Goal: Task Accomplishment & Management: Use online tool/utility

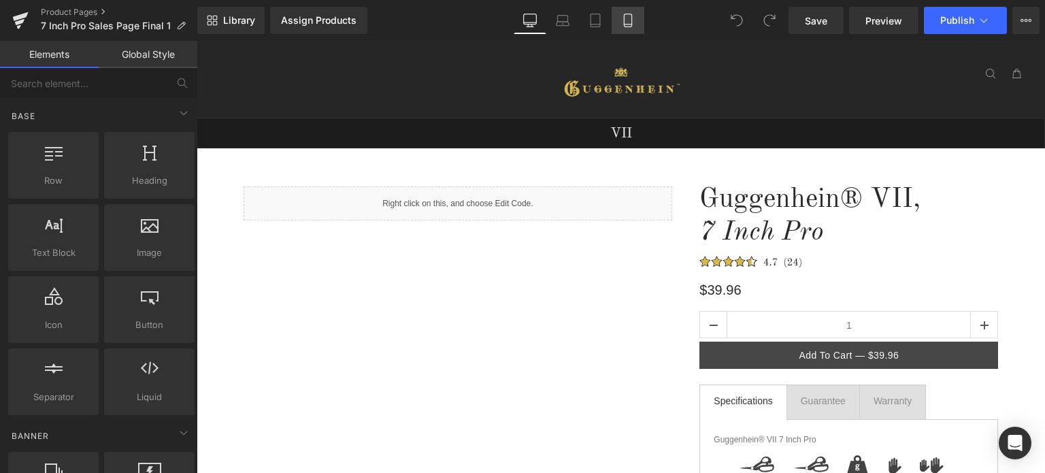
click at [626, 24] on icon at bounding box center [628, 21] width 14 height 14
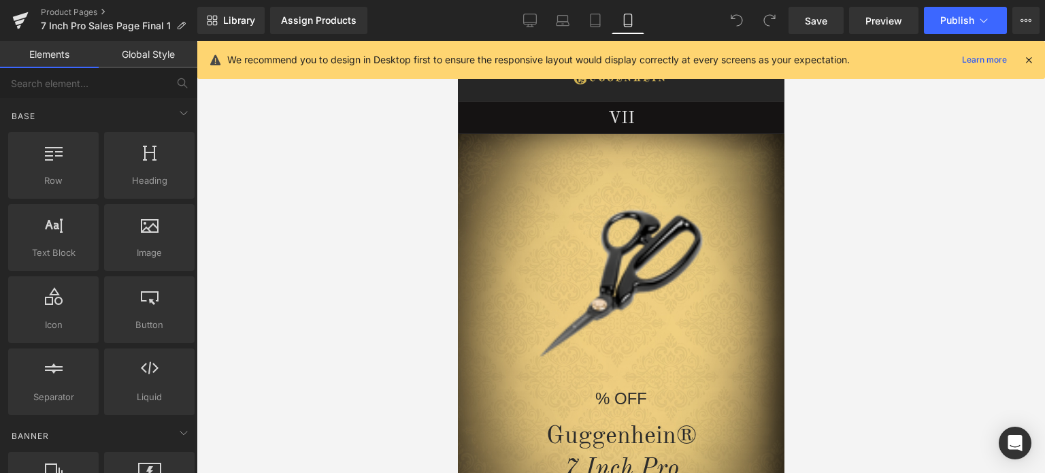
click at [1028, 63] on icon at bounding box center [1028, 60] width 12 height 12
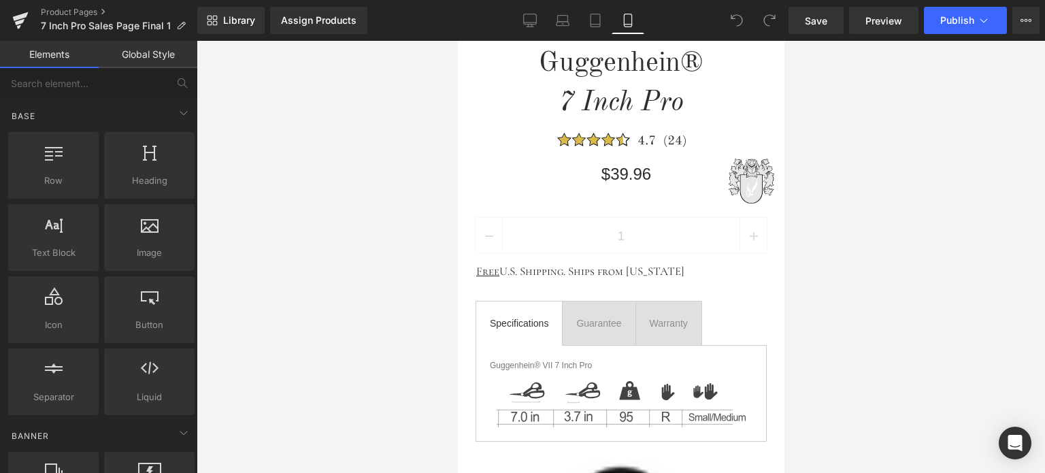
scroll to position [702, 0]
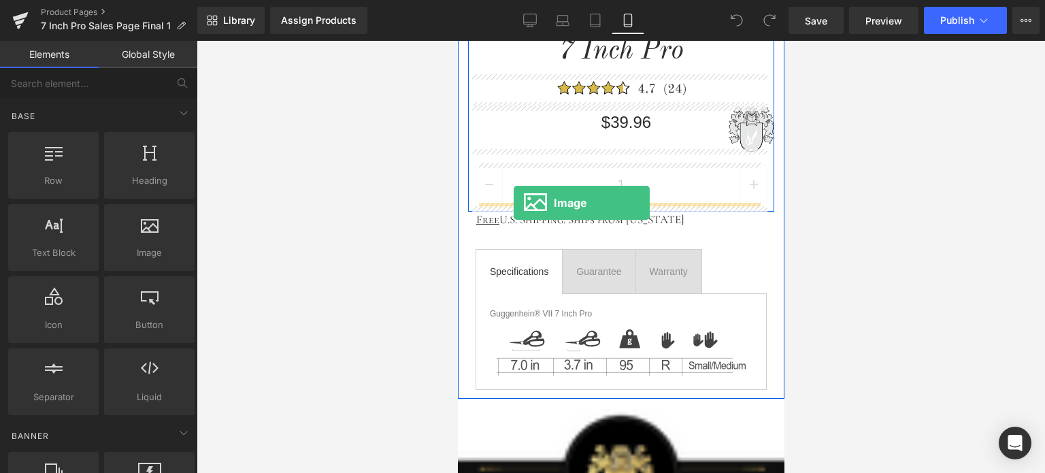
drag, startPoint x: 611, startPoint y: 282, endPoint x: 513, endPoint y: 203, distance: 126.2
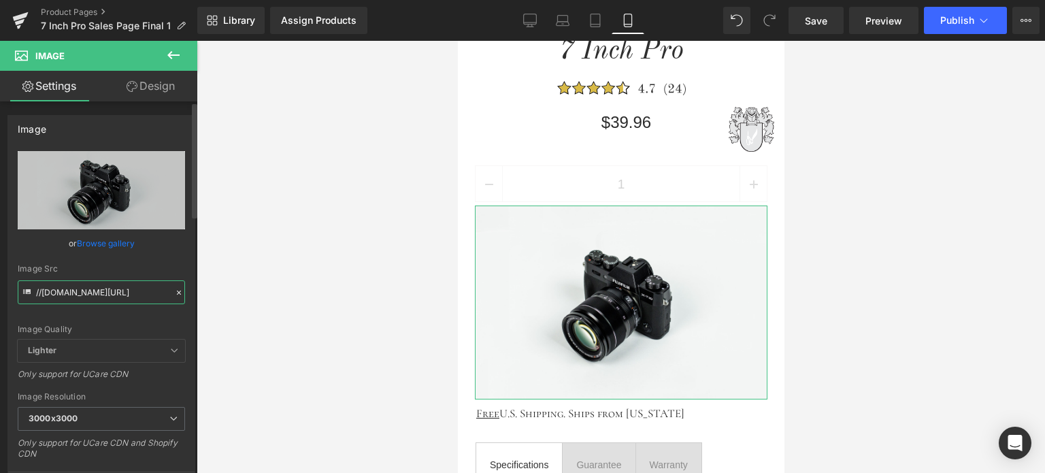
click at [78, 297] on input "//[DOMAIN_NAME][URL]" at bounding box center [101, 292] width 167 height 24
paste input "[URL][DOMAIN_NAME]"
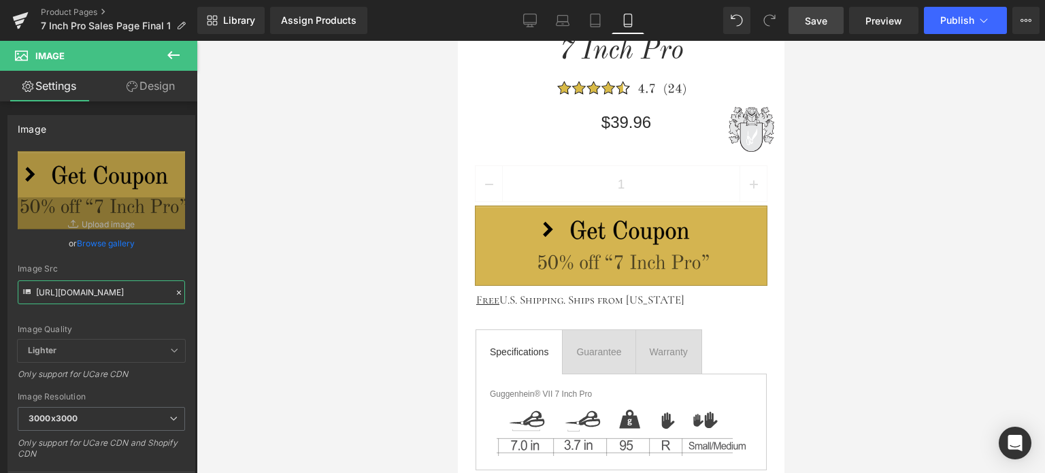
type input "[URL][DOMAIN_NAME]"
click at [826, 22] on span "Save" at bounding box center [816, 21] width 22 height 14
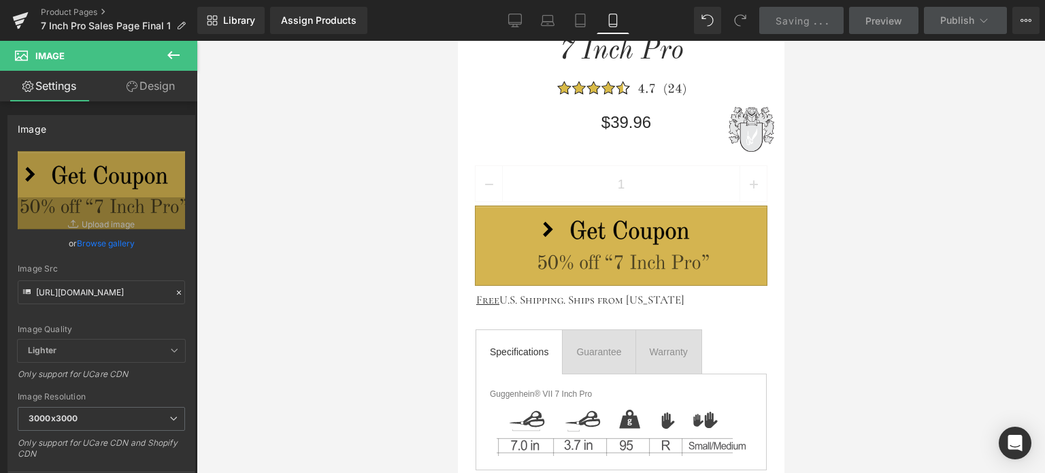
scroll to position [0, 0]
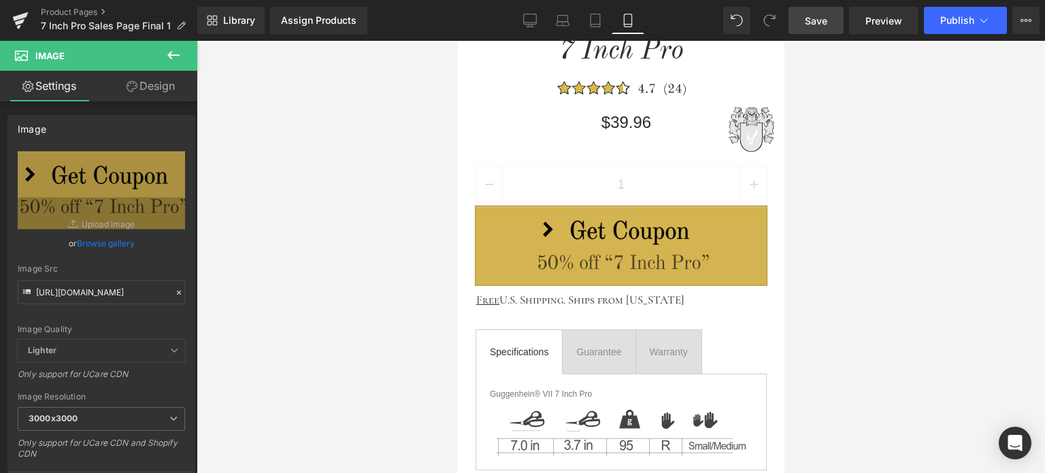
click at [826, 22] on span "Save" at bounding box center [816, 21] width 22 height 14
click at [811, 27] on span "Save" at bounding box center [816, 21] width 22 height 14
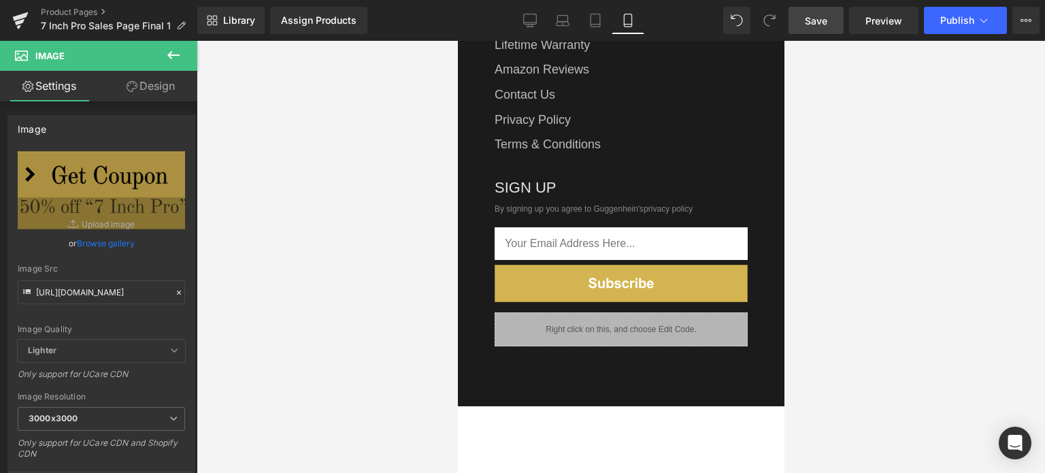
scroll to position [2402, 0]
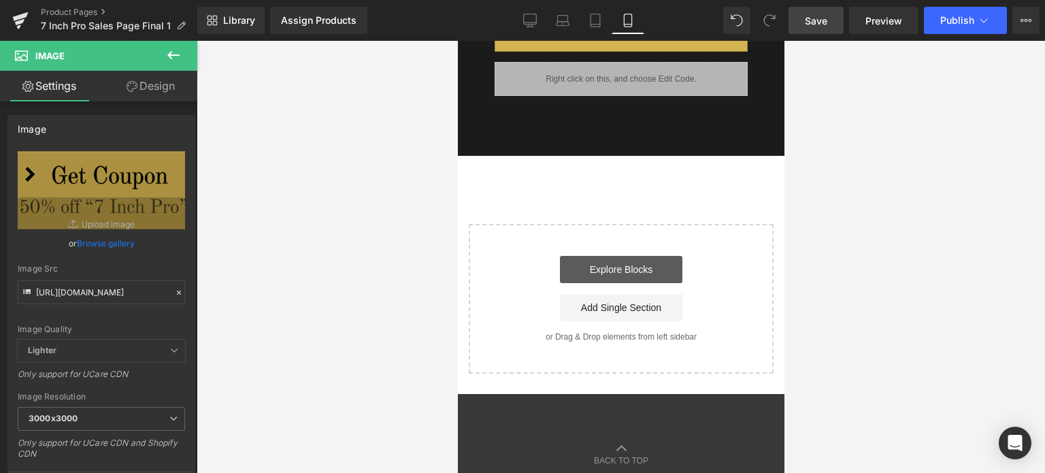
click at [643, 256] on link "Explore Blocks" at bounding box center [620, 269] width 122 height 27
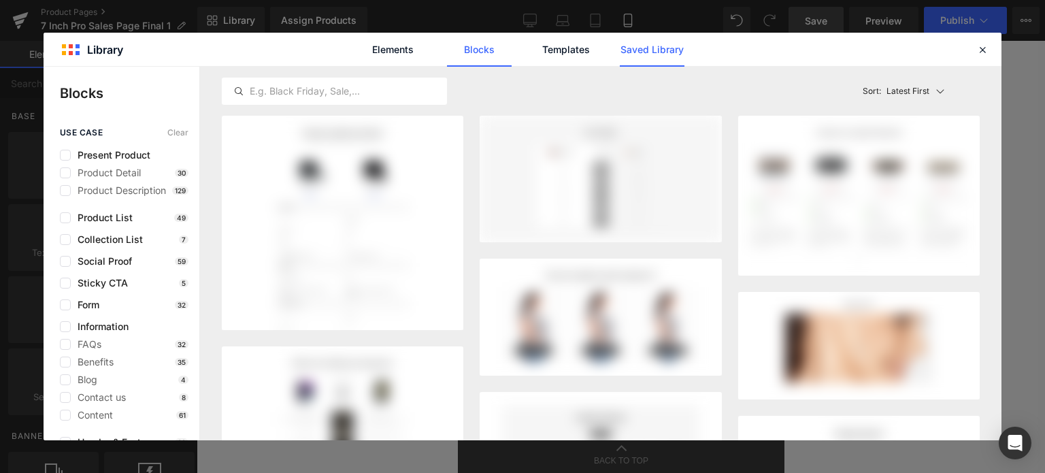
click at [657, 46] on link "Saved Library" at bounding box center [652, 50] width 65 height 34
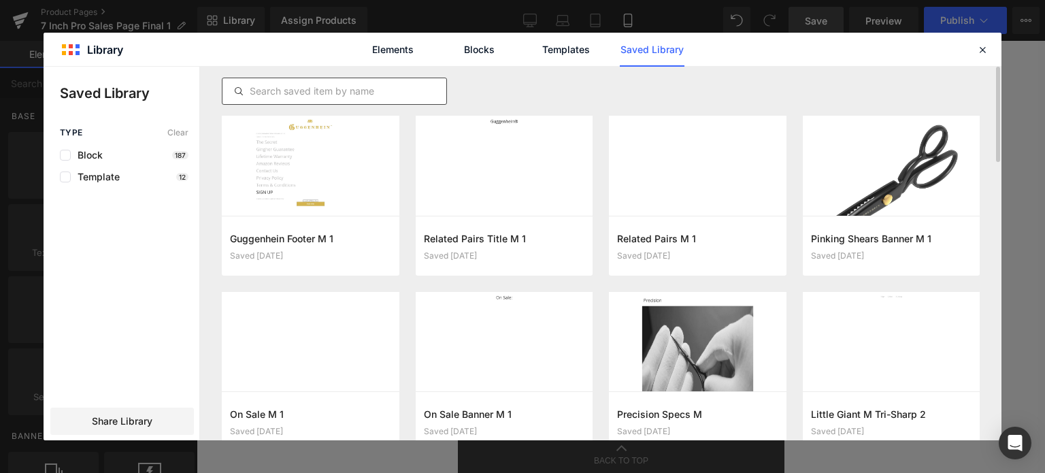
click at [314, 93] on input "text" at bounding box center [334, 91] width 224 height 16
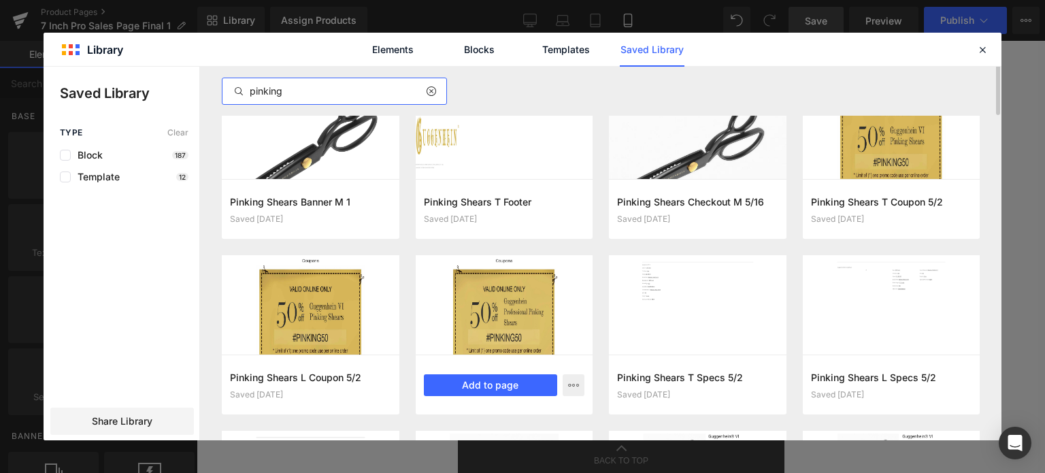
scroll to position [0, 0]
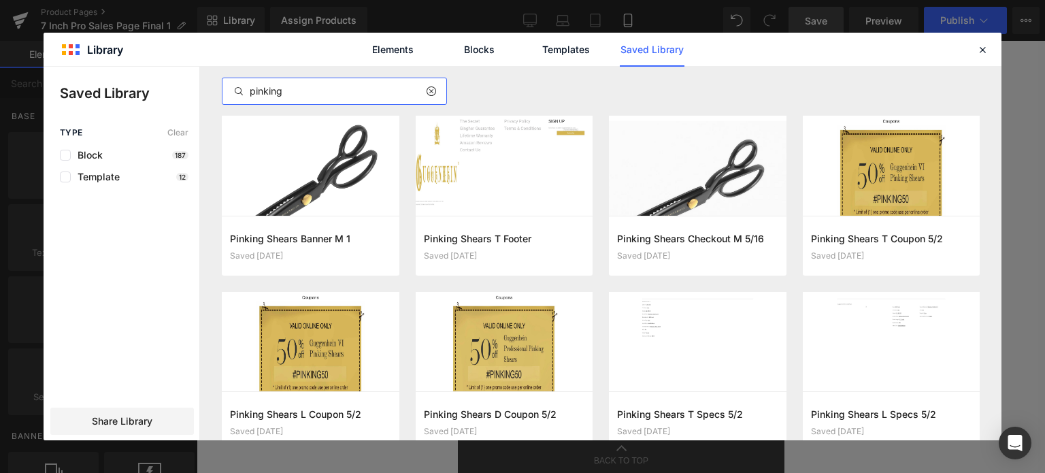
type input "pinking"
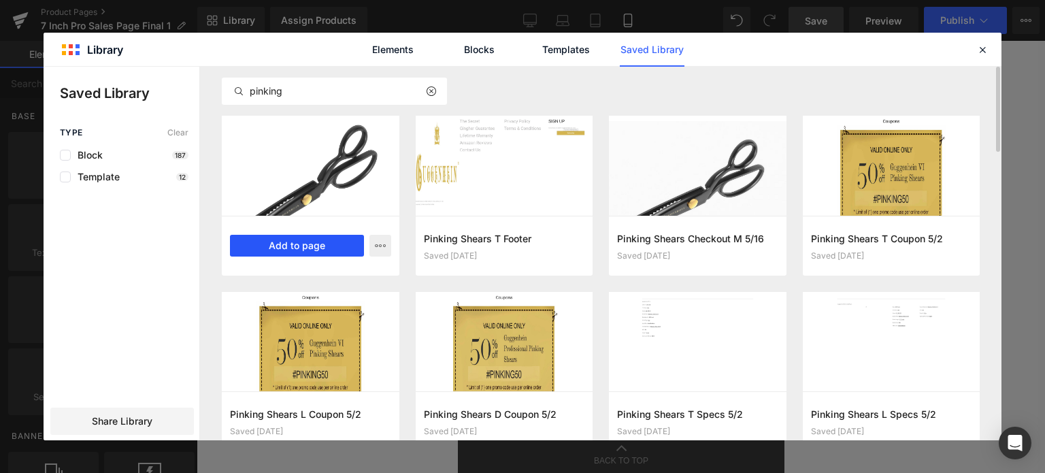
click at [312, 249] on button "Add to page" at bounding box center [297, 246] width 134 height 22
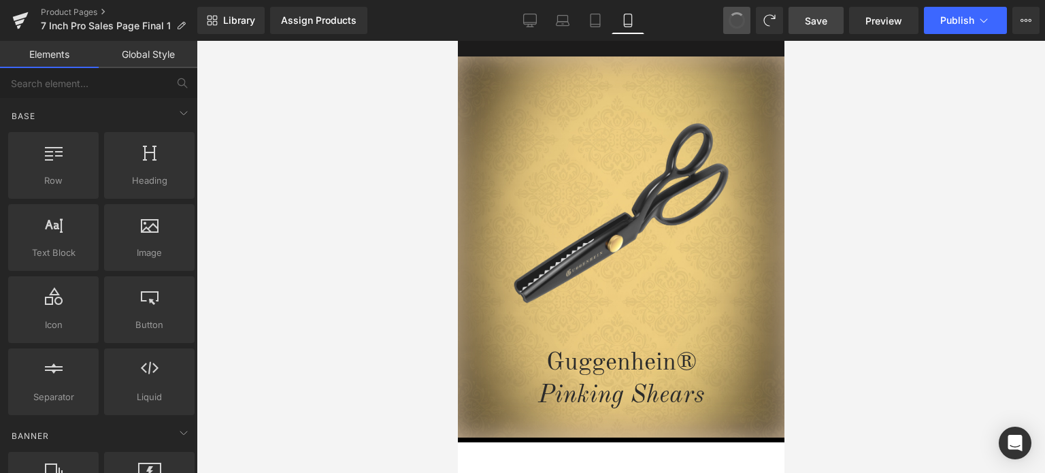
scroll to position [2396, 0]
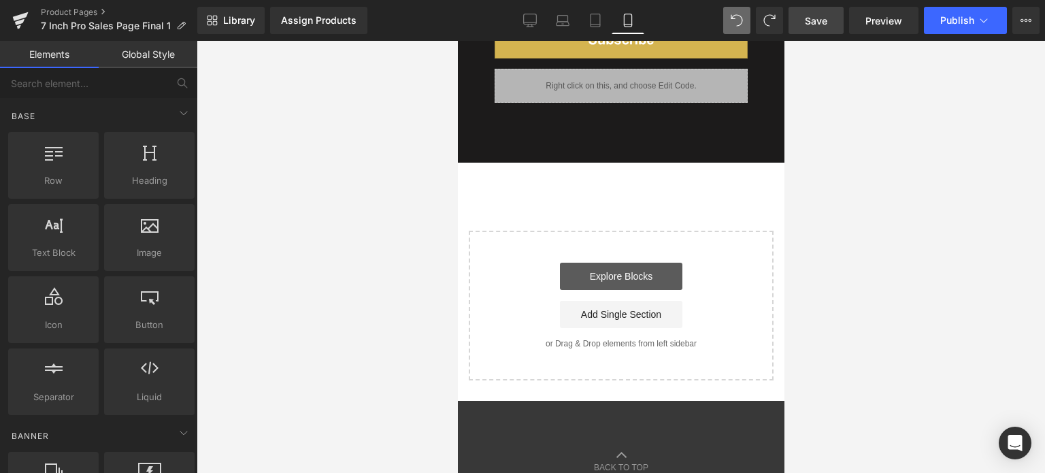
click at [621, 266] on link "Explore Blocks" at bounding box center [620, 276] width 122 height 27
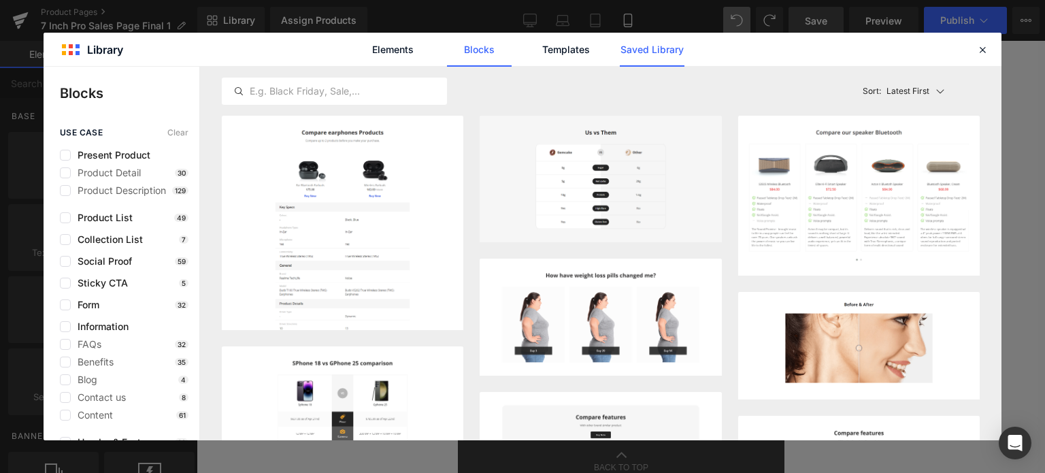
click at [649, 59] on link "Saved Library" at bounding box center [652, 50] width 65 height 34
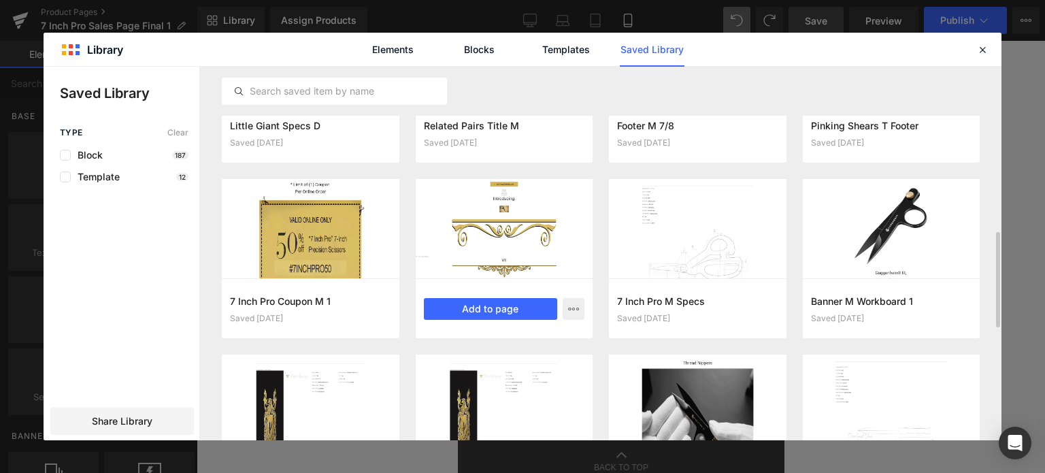
scroll to position [748, 0]
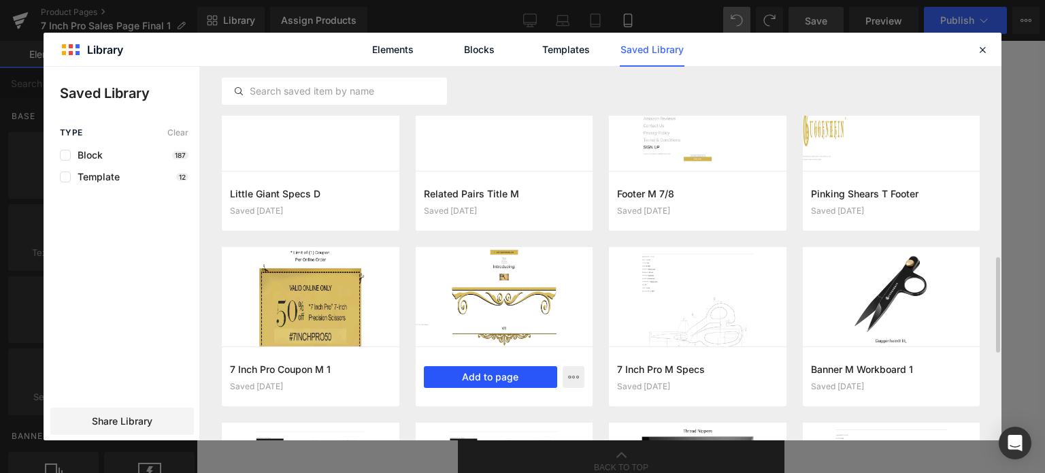
click at [512, 376] on button "Add to page" at bounding box center [491, 377] width 134 height 22
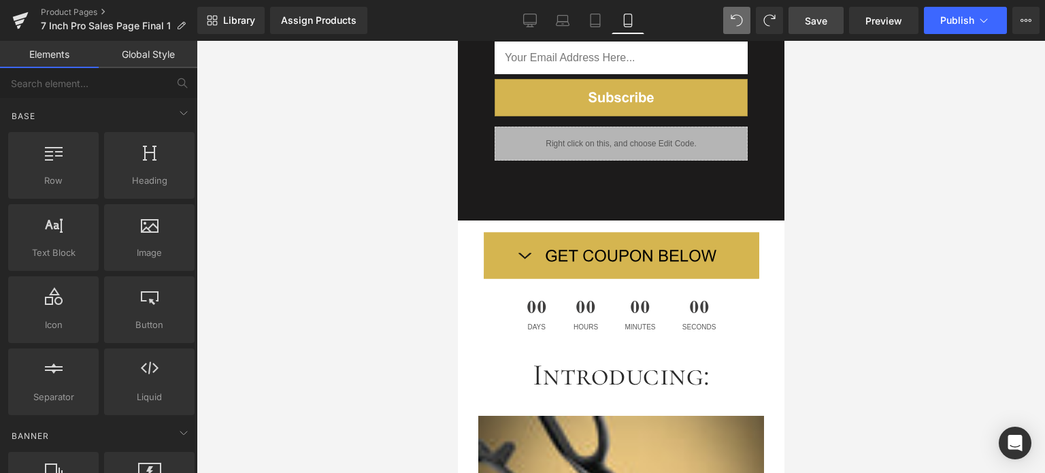
scroll to position [2354, 0]
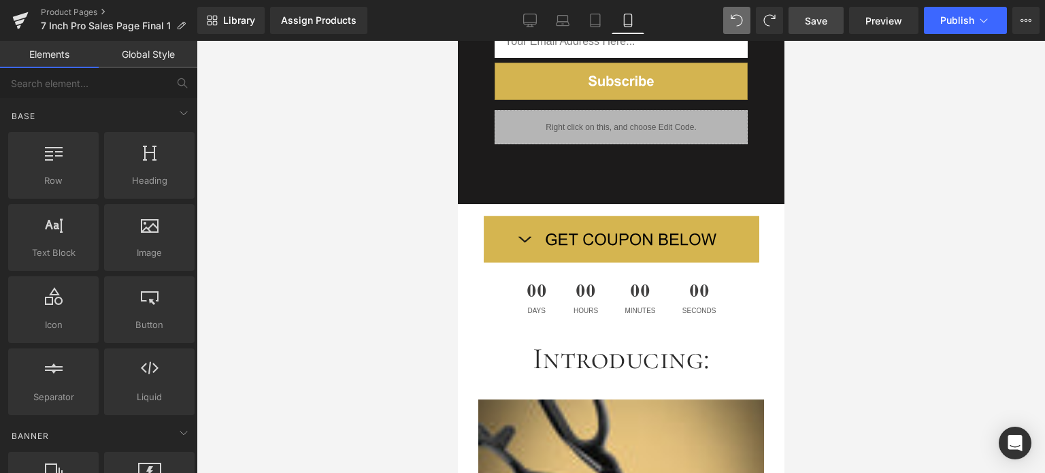
click at [836, 19] on link "Save" at bounding box center [815, 20] width 55 height 27
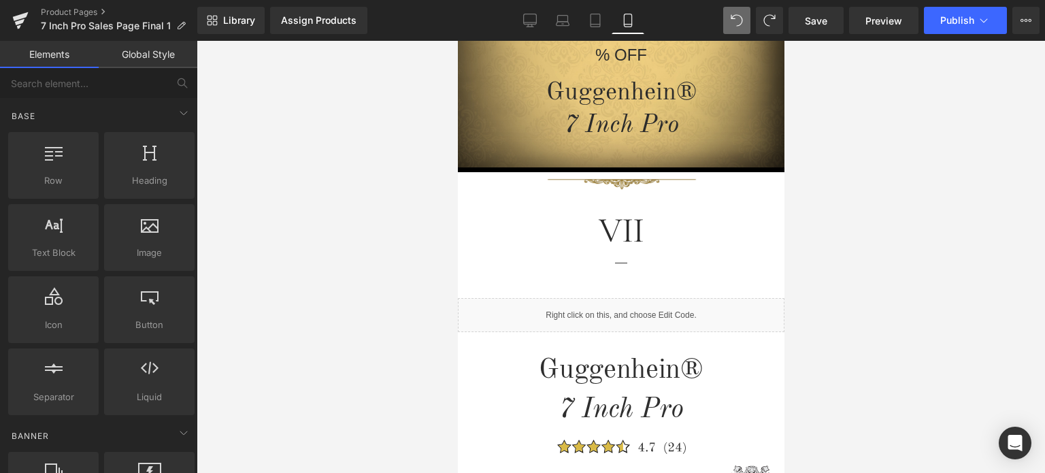
scroll to position [369, 0]
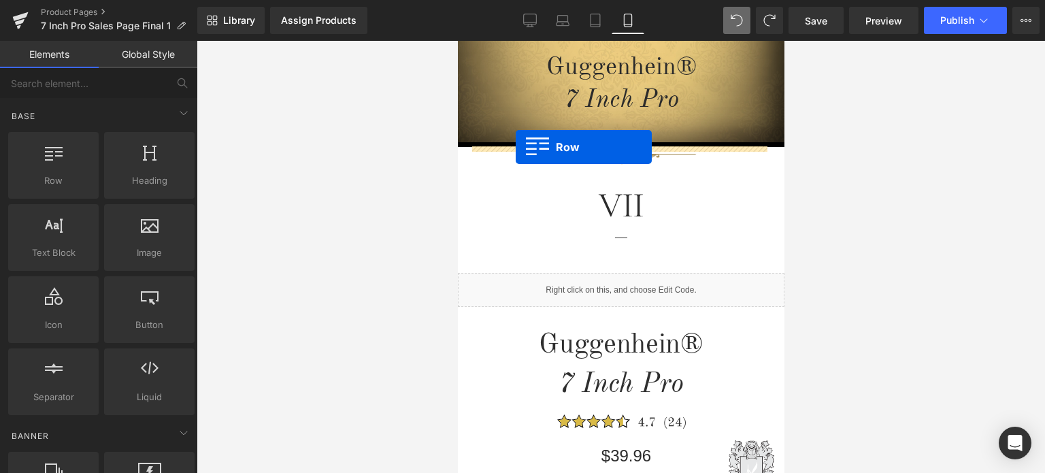
drag, startPoint x: 505, startPoint y: 208, endPoint x: 515, endPoint y: 148, distance: 61.3
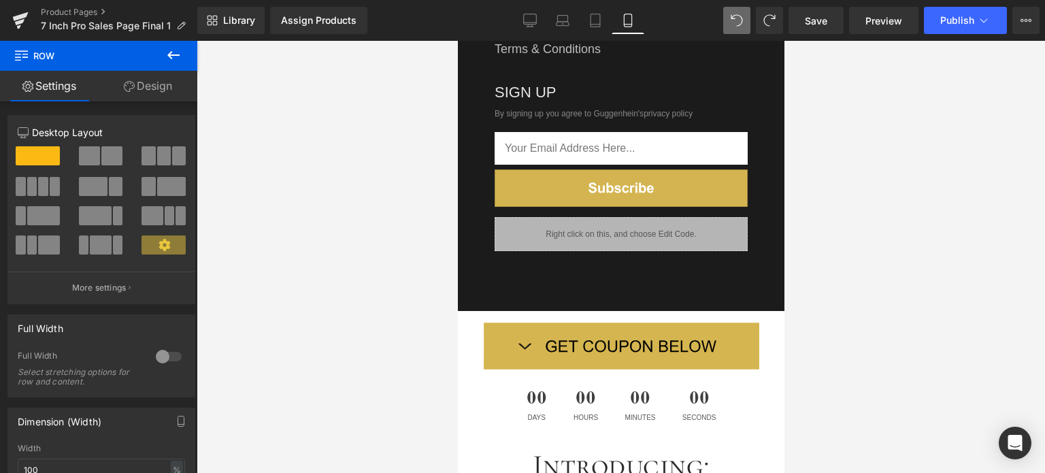
scroll to position [2465, 0]
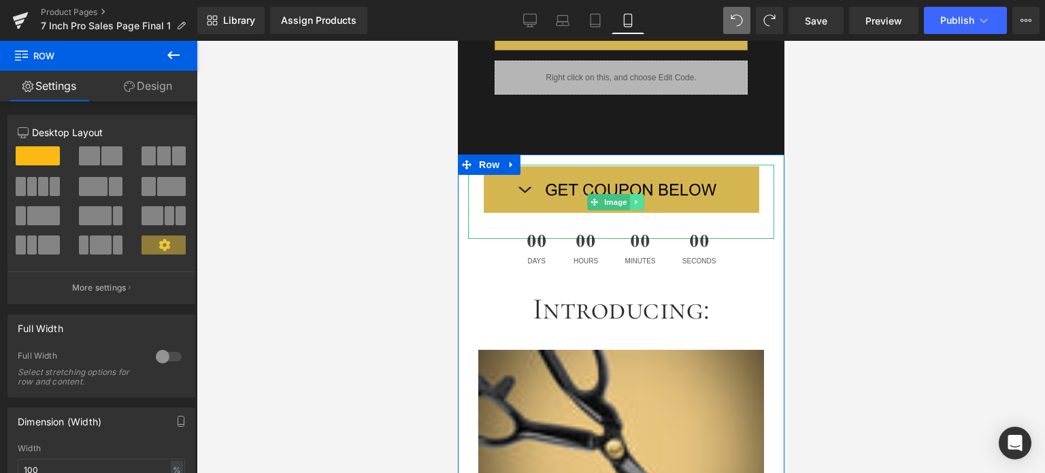
click at [637, 198] on icon at bounding box center [636, 202] width 7 height 8
click at [632, 194] on link at bounding box center [629, 202] width 14 height 16
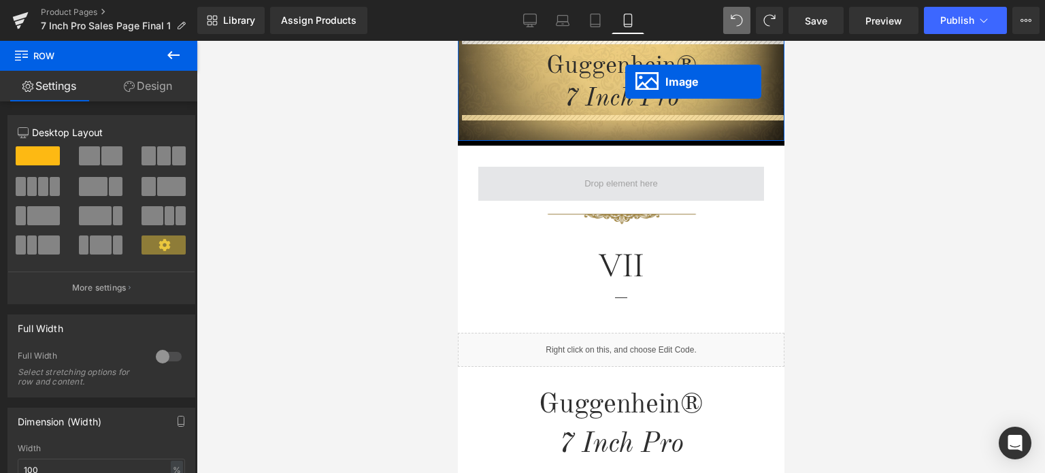
scroll to position [329, 0]
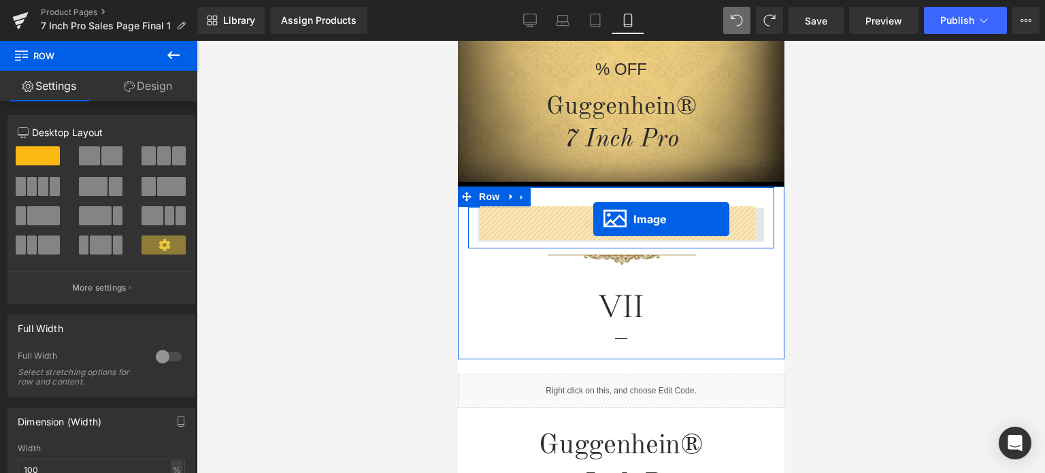
drag, startPoint x: 594, startPoint y: 263, endPoint x: 592, endPoint y: 220, distance: 42.9
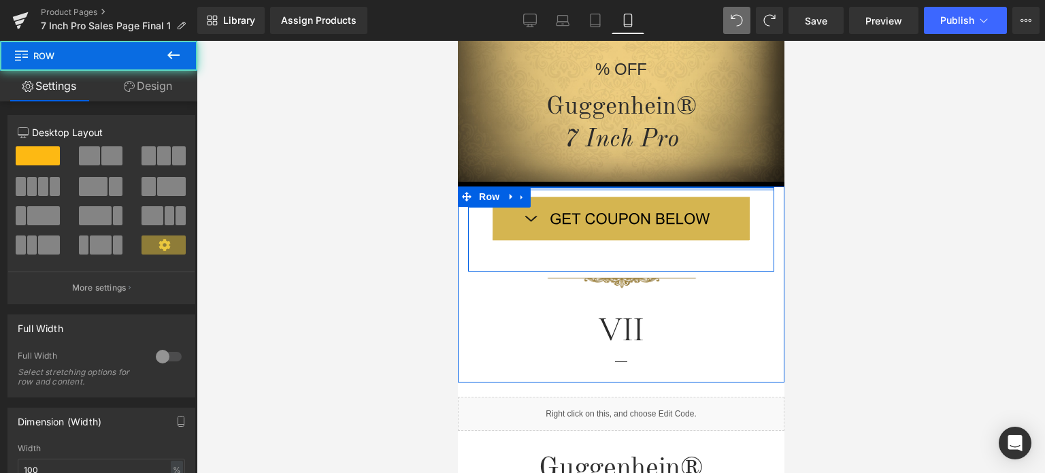
drag, startPoint x: 695, startPoint y: 201, endPoint x: 698, endPoint y: 175, distance: 26.0
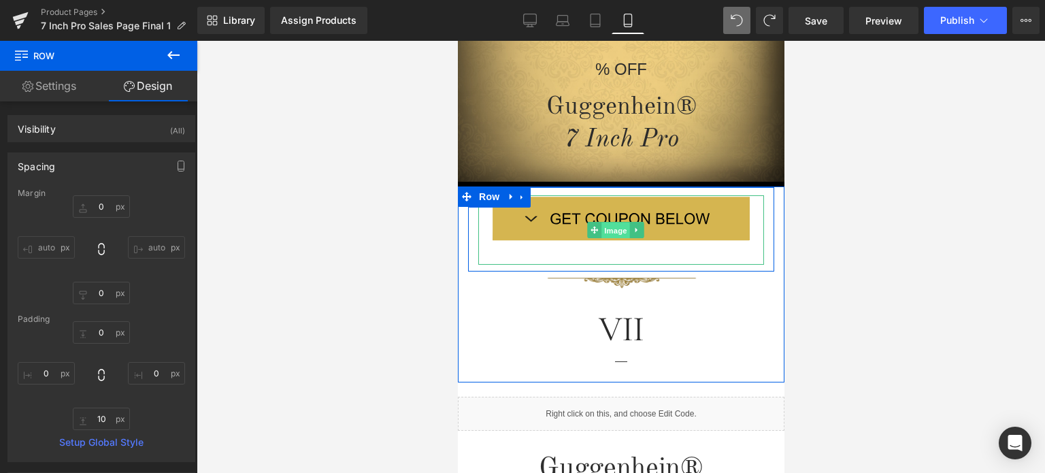
click at [602, 222] on span "Image" at bounding box center [615, 230] width 29 height 16
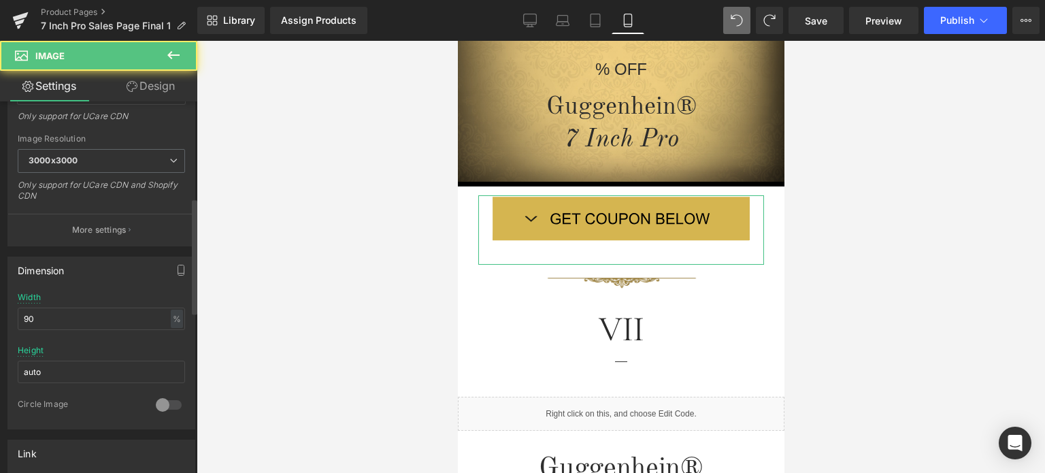
scroll to position [340, 0]
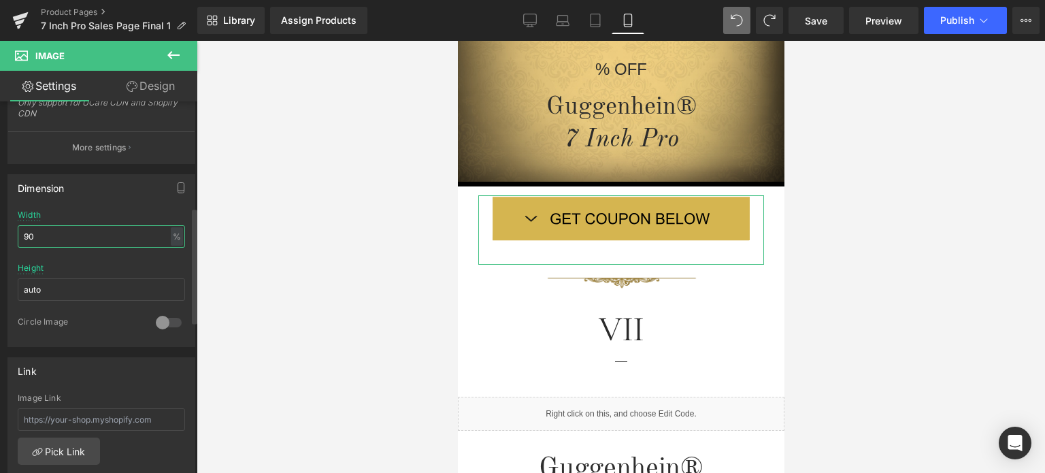
drag, startPoint x: 37, startPoint y: 233, endPoint x: 27, endPoint y: 233, distance: 9.5
click at [27, 233] on input "90" at bounding box center [101, 236] width 167 height 22
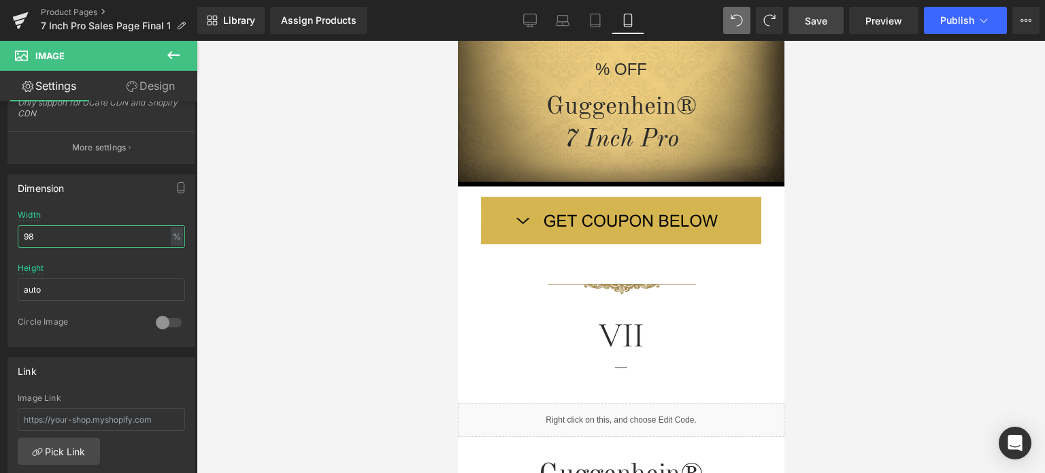
type input "98"
click at [821, 24] on span "Save" at bounding box center [816, 21] width 22 height 14
click at [825, 24] on span "Save" at bounding box center [816, 21] width 22 height 14
click at [873, 21] on span "Preview" at bounding box center [883, 21] width 37 height 14
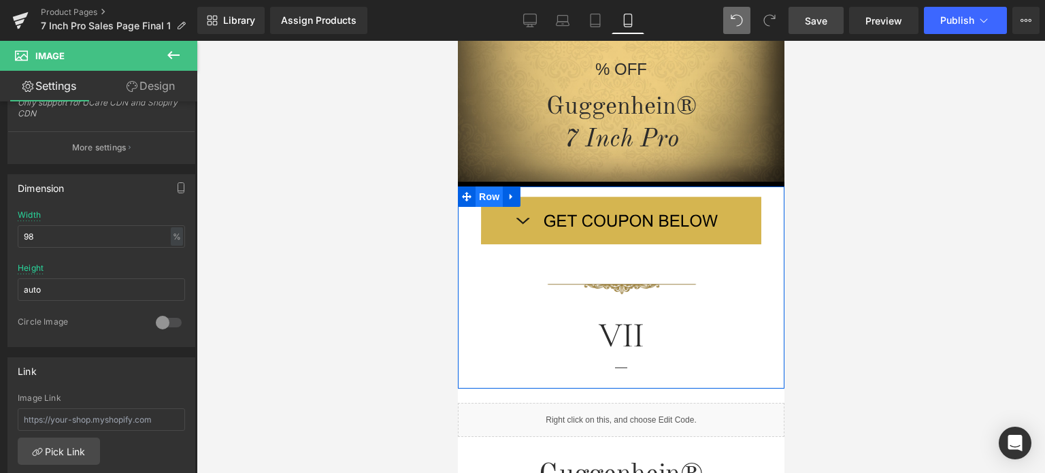
click at [487, 197] on span "Row" at bounding box center [488, 196] width 27 height 20
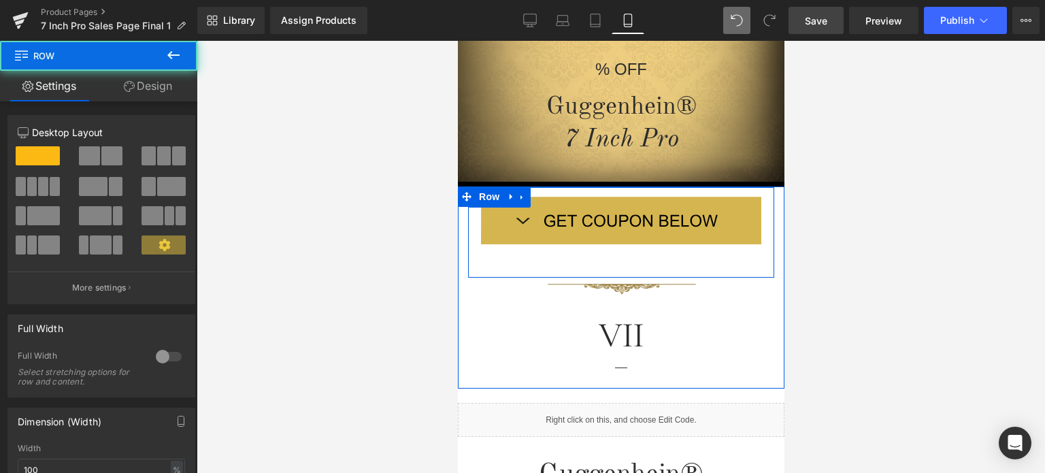
click at [471, 262] on div "Image" at bounding box center [620, 229] width 306 height 84
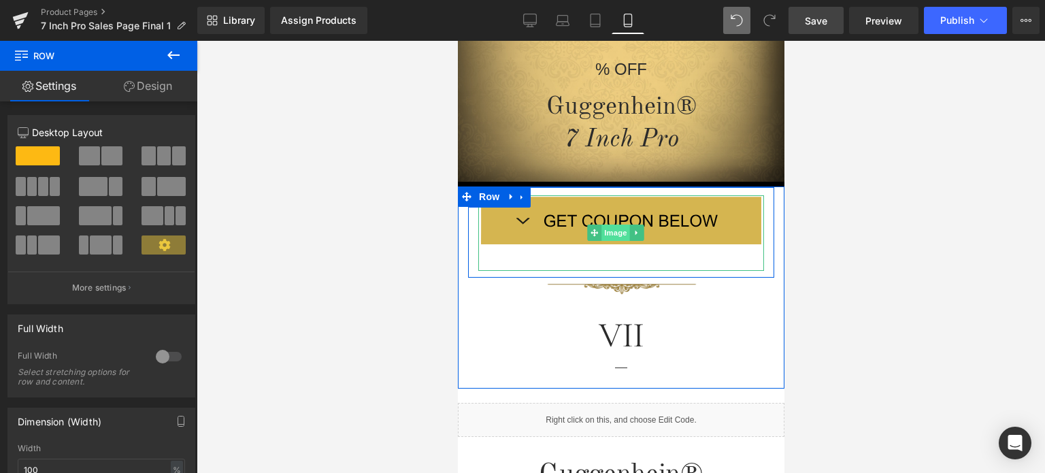
click at [611, 227] on span "Image" at bounding box center [615, 232] width 29 height 16
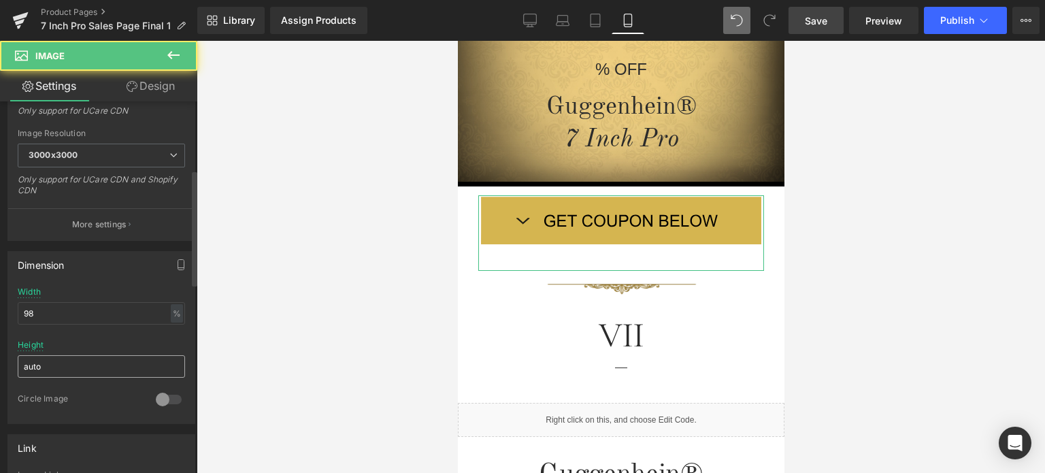
scroll to position [272, 0]
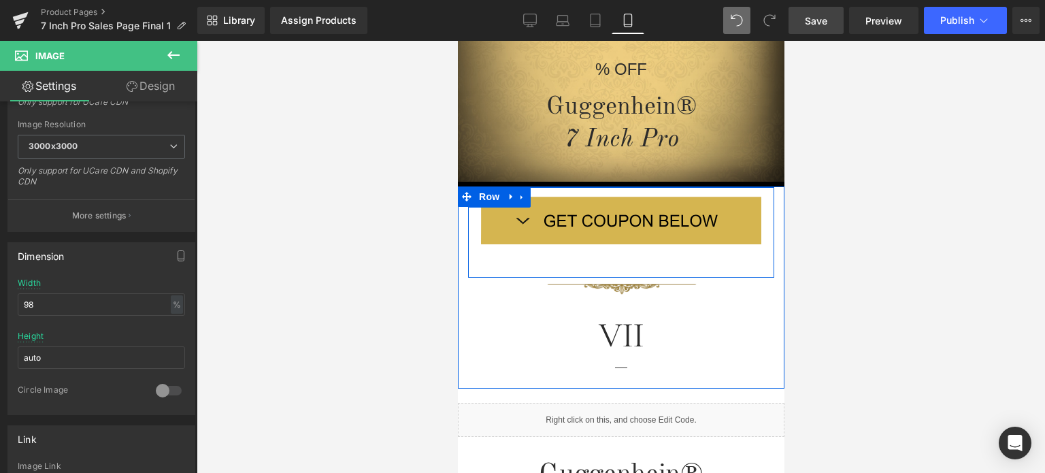
click at [473, 227] on div "Image" at bounding box center [620, 229] width 306 height 84
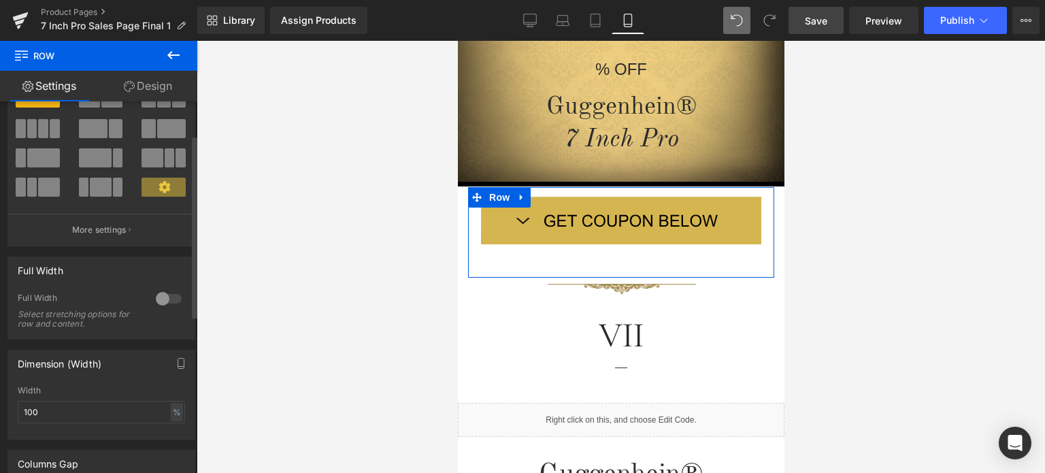
scroll to position [68, 0]
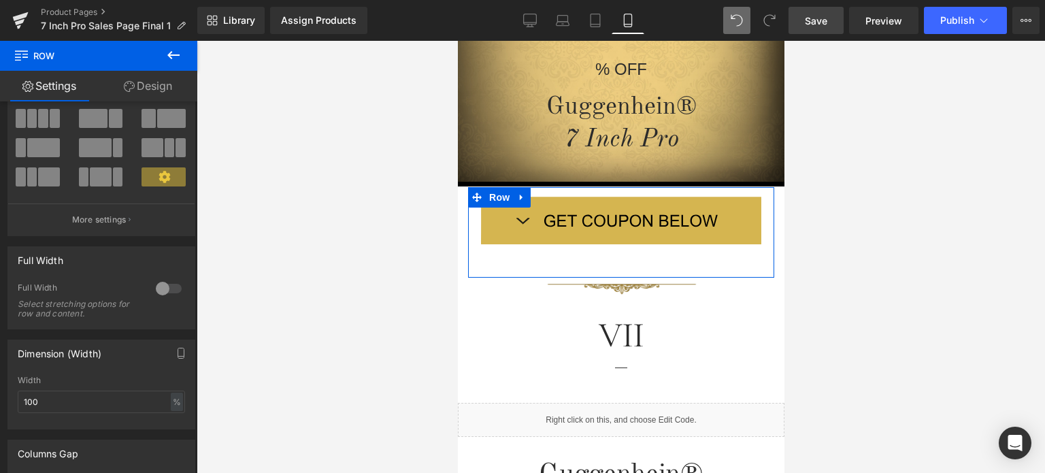
click at [168, 88] on link "Design" at bounding box center [148, 86] width 99 height 31
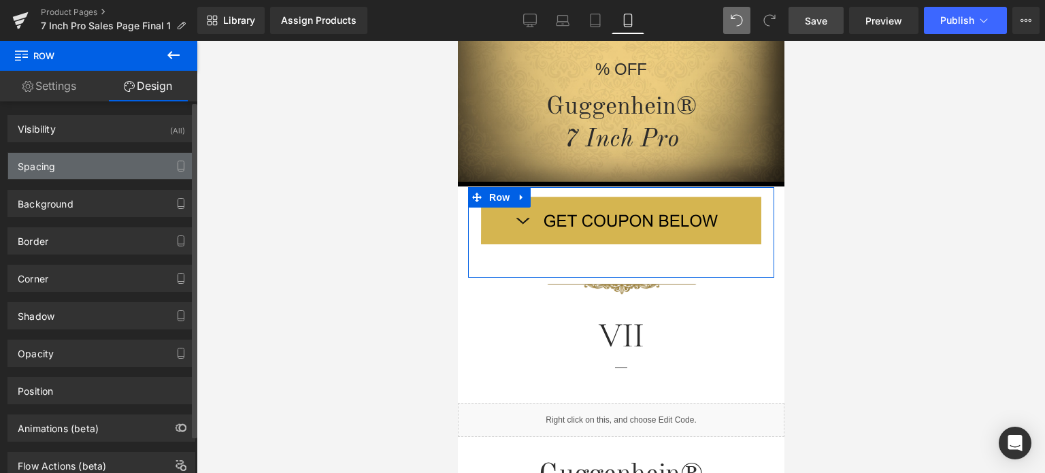
click at [89, 169] on div "Spacing" at bounding box center [101, 166] width 186 height 26
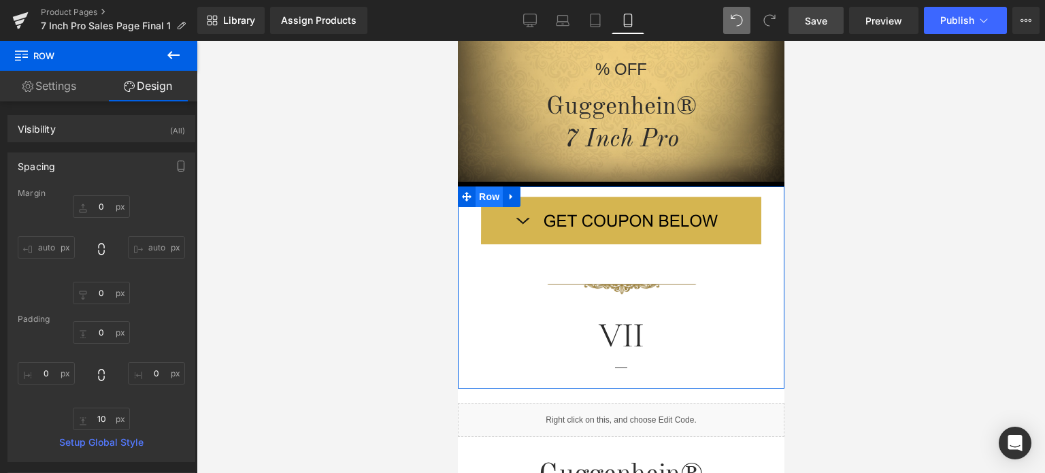
click at [482, 201] on span "Row" at bounding box center [488, 196] width 27 height 20
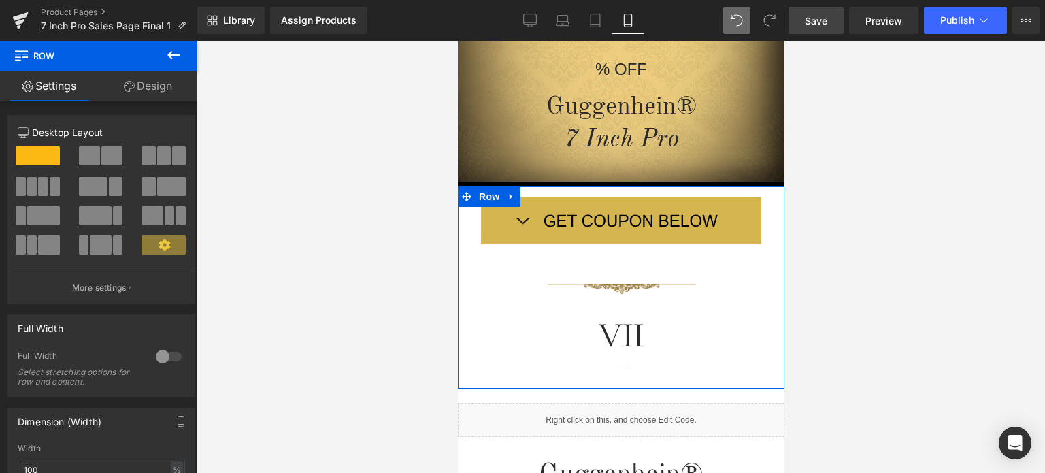
click at [161, 352] on div at bounding box center [168, 357] width 33 height 22
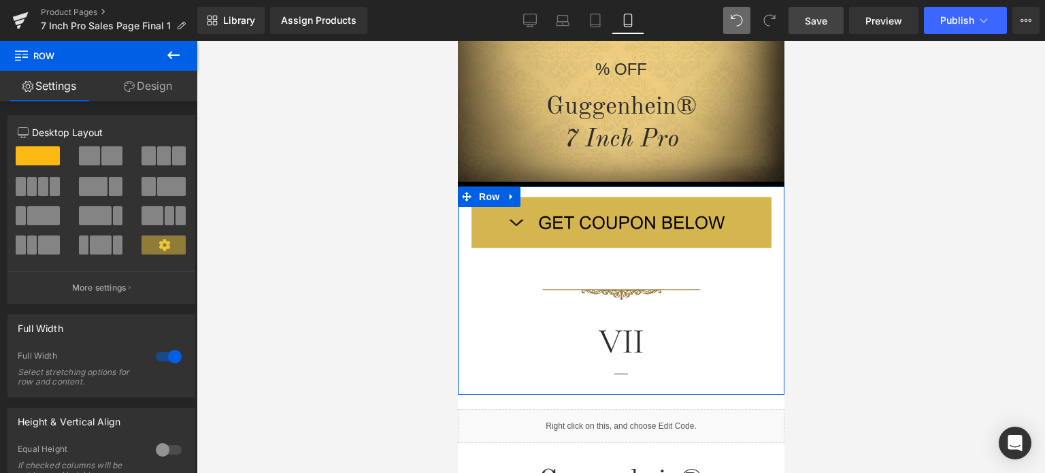
click at [161, 352] on div at bounding box center [168, 357] width 33 height 22
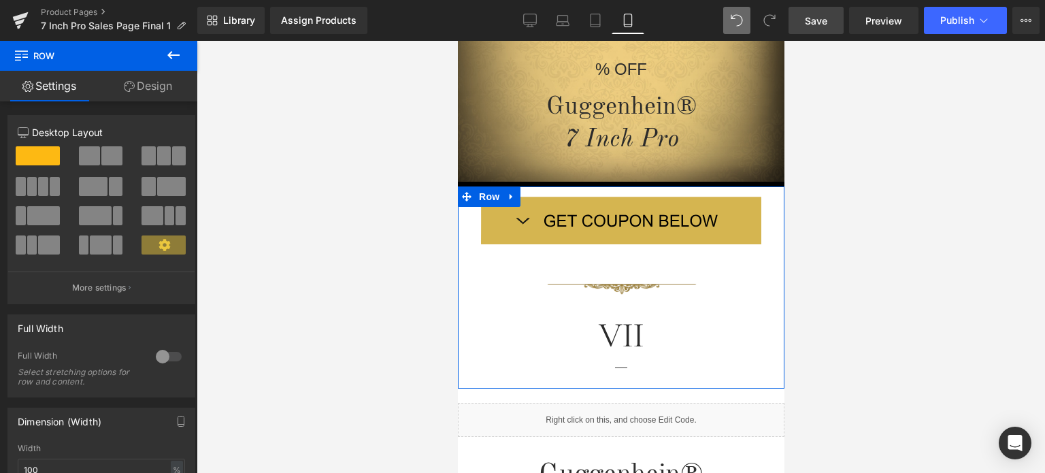
click at [161, 352] on div at bounding box center [168, 357] width 33 height 22
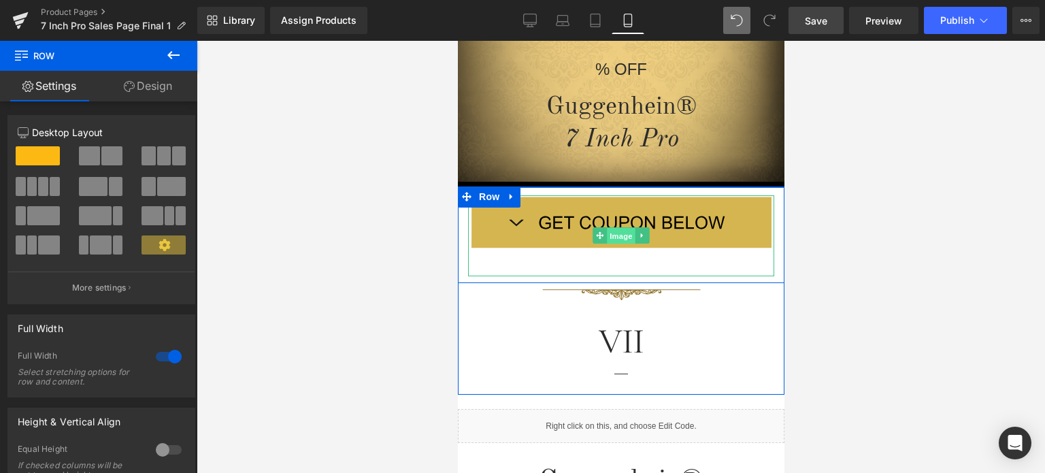
click at [610, 237] on span "Image" at bounding box center [620, 236] width 29 height 16
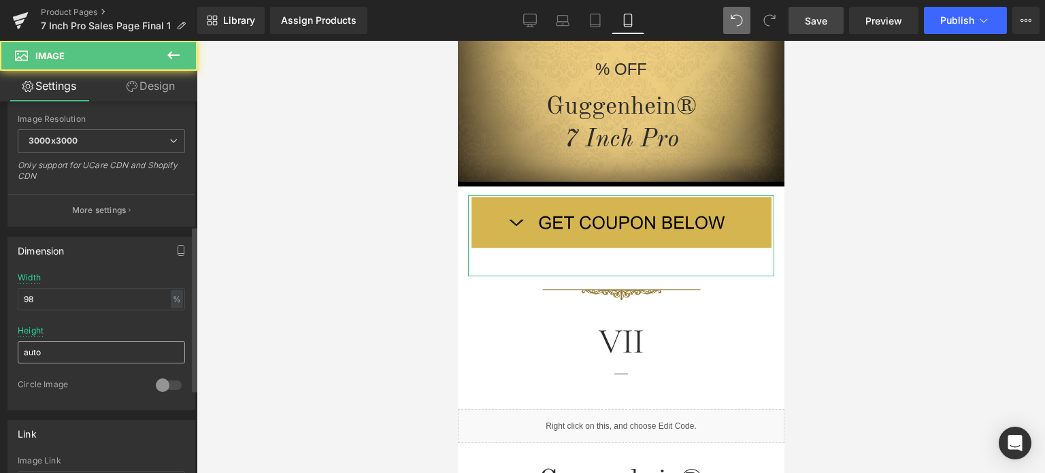
scroll to position [340, 0]
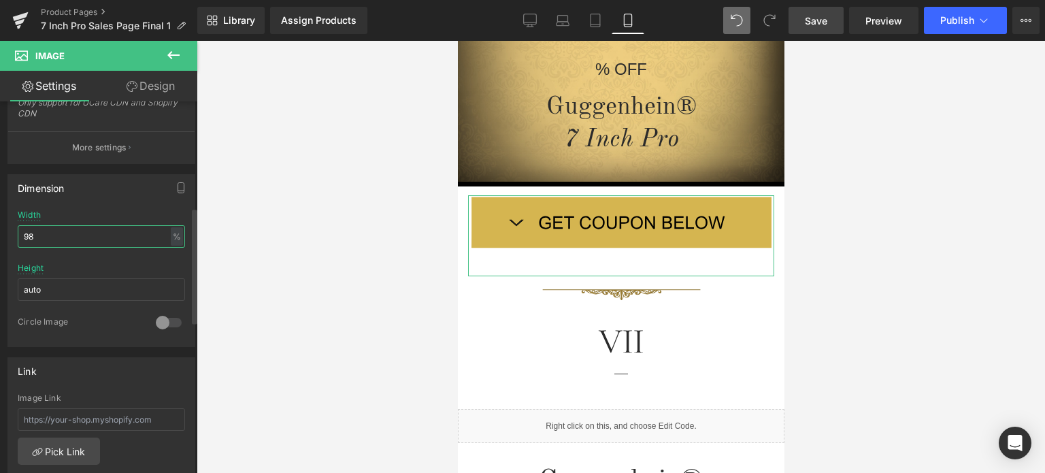
drag, startPoint x: 37, startPoint y: 227, endPoint x: 27, endPoint y: 231, distance: 10.4
click at [27, 231] on input "98" at bounding box center [101, 236] width 167 height 22
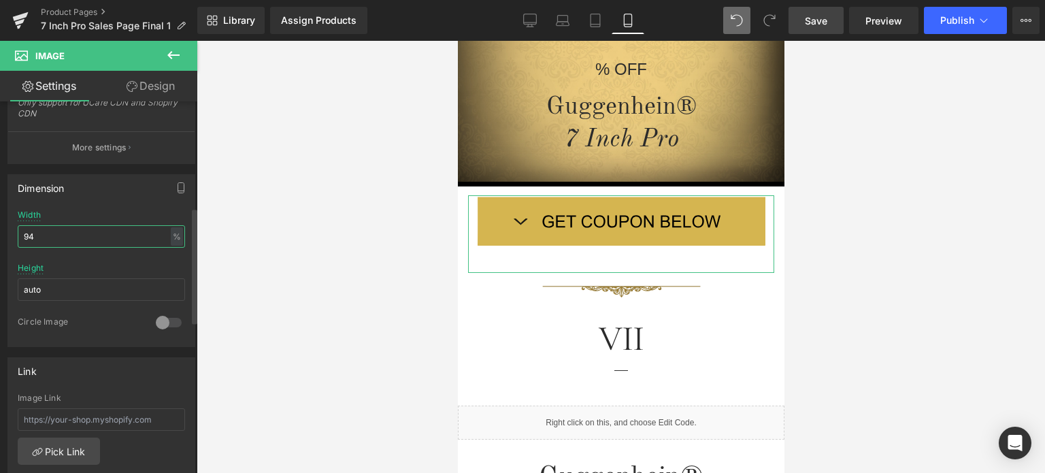
drag, startPoint x: 27, startPoint y: 236, endPoint x: 39, endPoint y: 235, distance: 12.3
click at [39, 235] on input "94" at bounding box center [101, 236] width 167 height 22
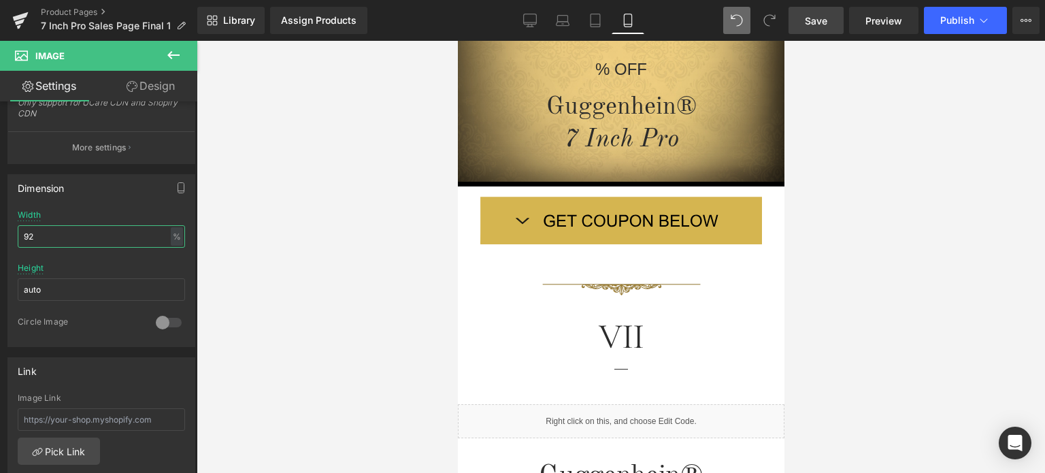
type input "92"
click at [807, 19] on span "Save" at bounding box center [816, 21] width 22 height 14
click at [820, 19] on span "Save" at bounding box center [816, 21] width 22 height 14
click at [820, 22] on span "Save" at bounding box center [816, 21] width 22 height 14
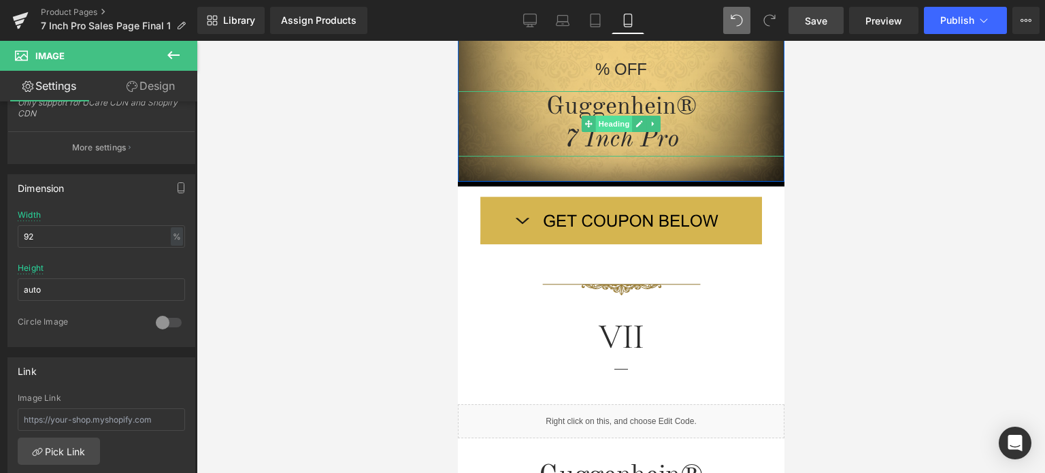
click at [618, 121] on span "Heading" at bounding box center [613, 124] width 37 height 16
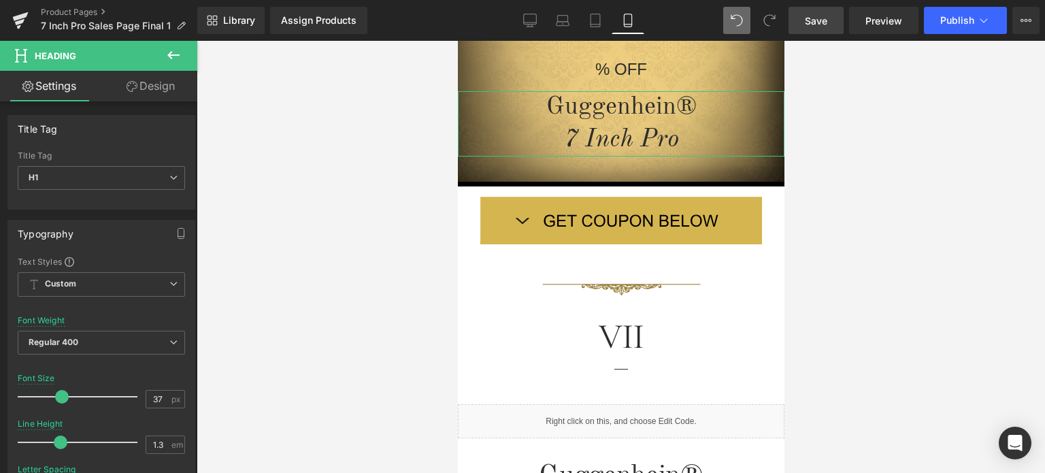
click at [157, 95] on link "Design" at bounding box center [150, 86] width 99 height 31
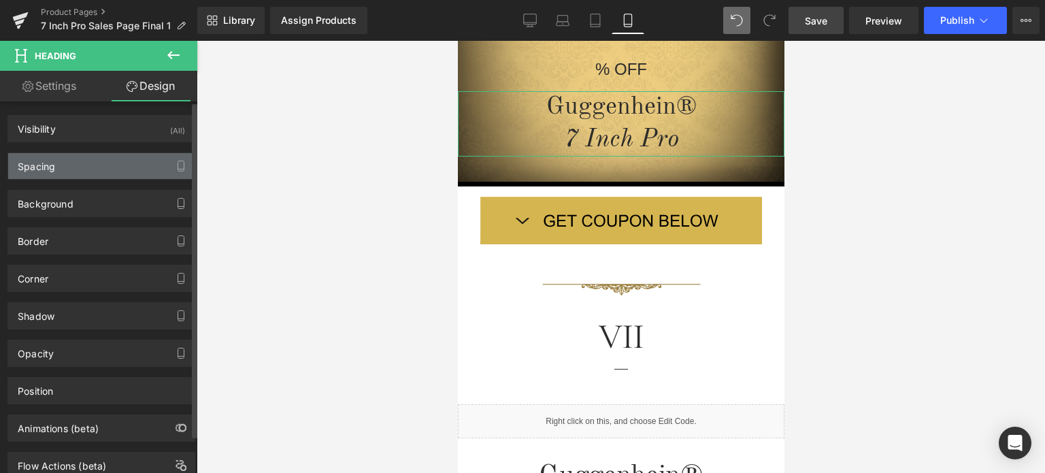
type input "15"
type input "0"
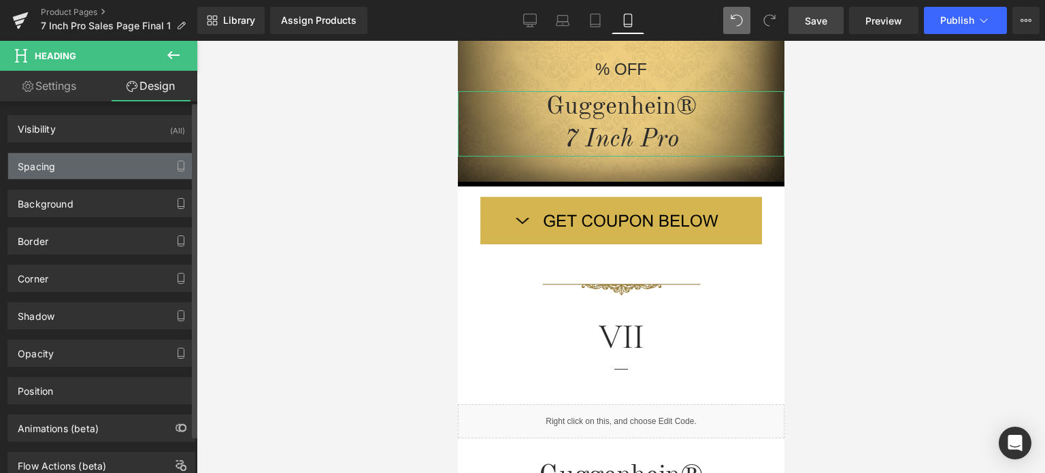
type input "0"
click at [77, 167] on div "Spacing" at bounding box center [101, 166] width 186 height 26
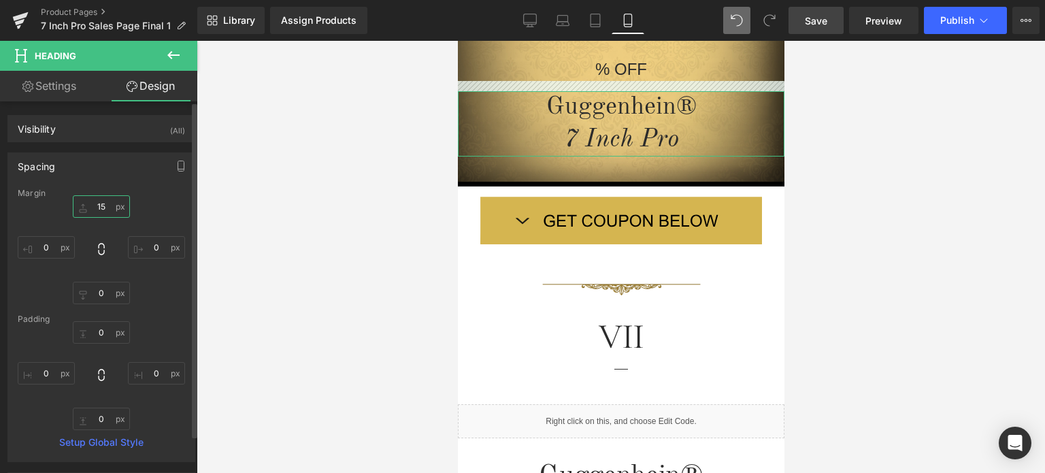
click at [104, 207] on input "15" at bounding box center [101, 206] width 57 height 22
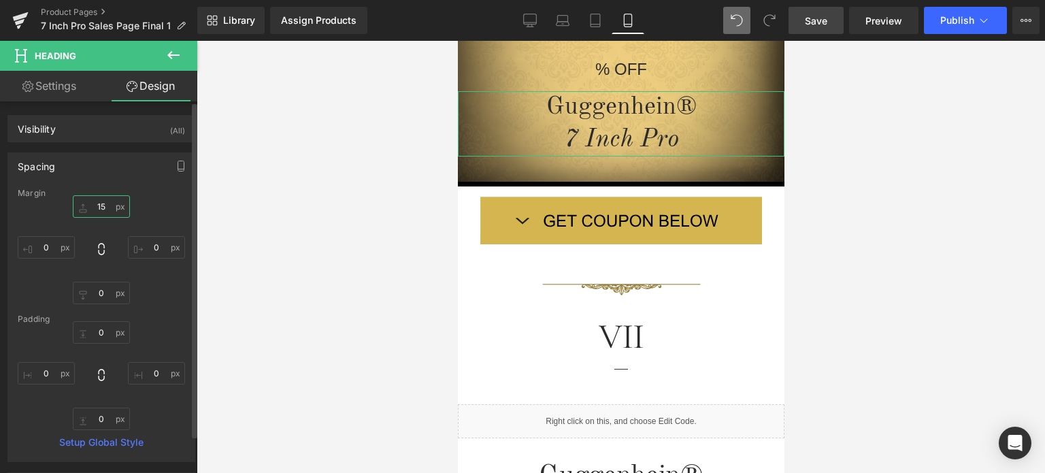
type input "3"
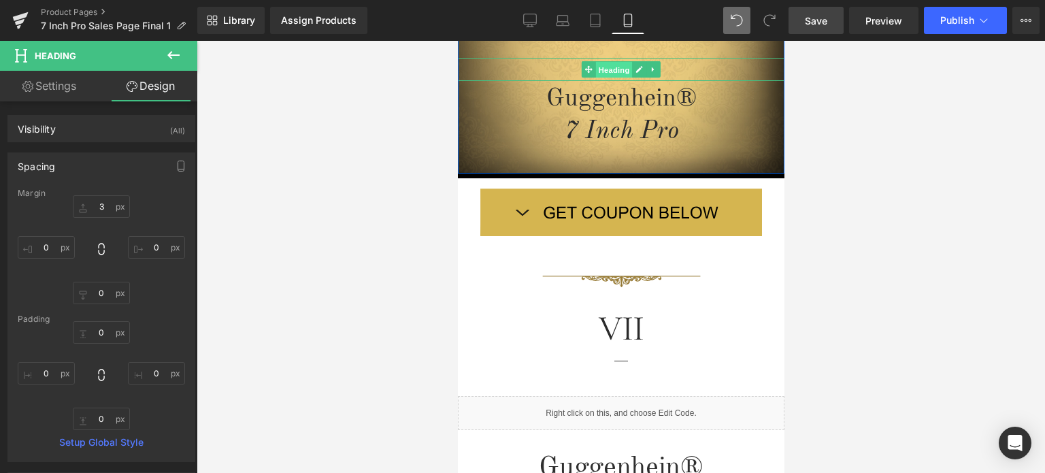
click at [616, 71] on span "Heading" at bounding box center [613, 70] width 37 height 16
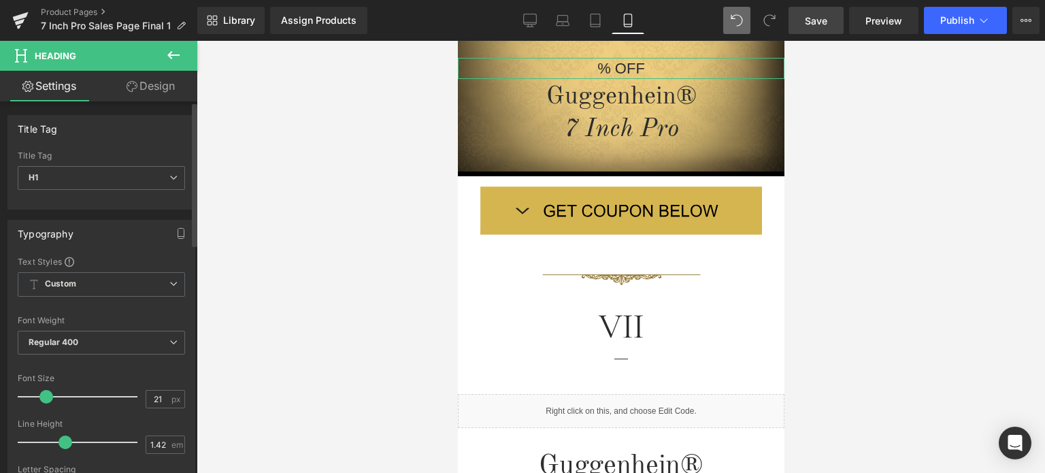
type input "20"
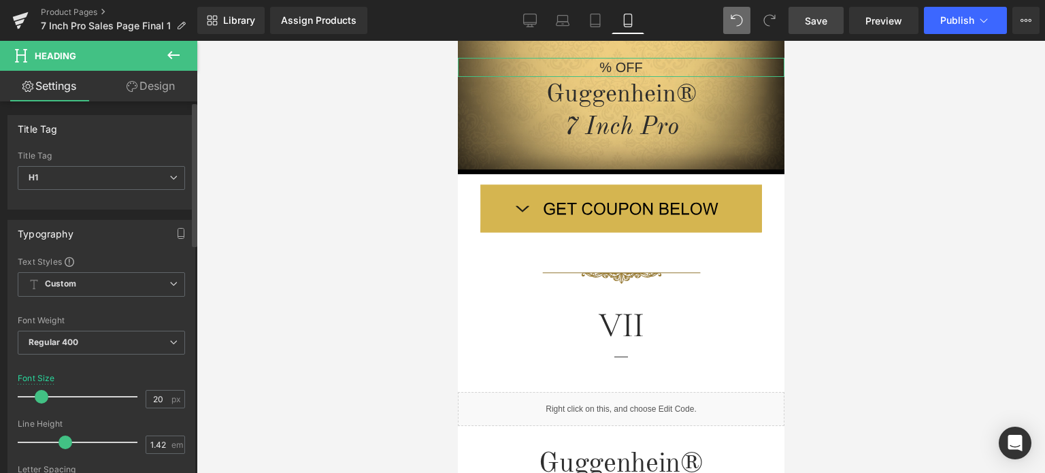
click at [37, 393] on span at bounding box center [42, 397] width 14 height 14
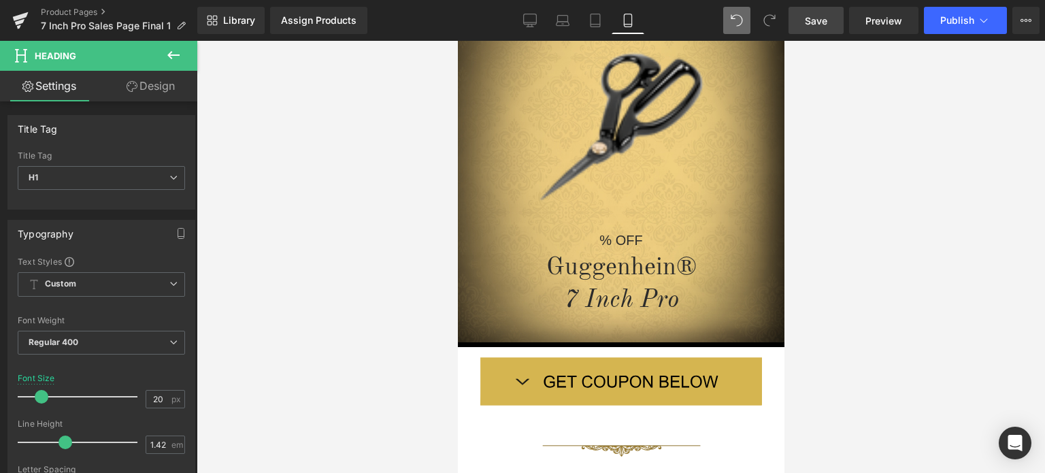
scroll to position [147, 0]
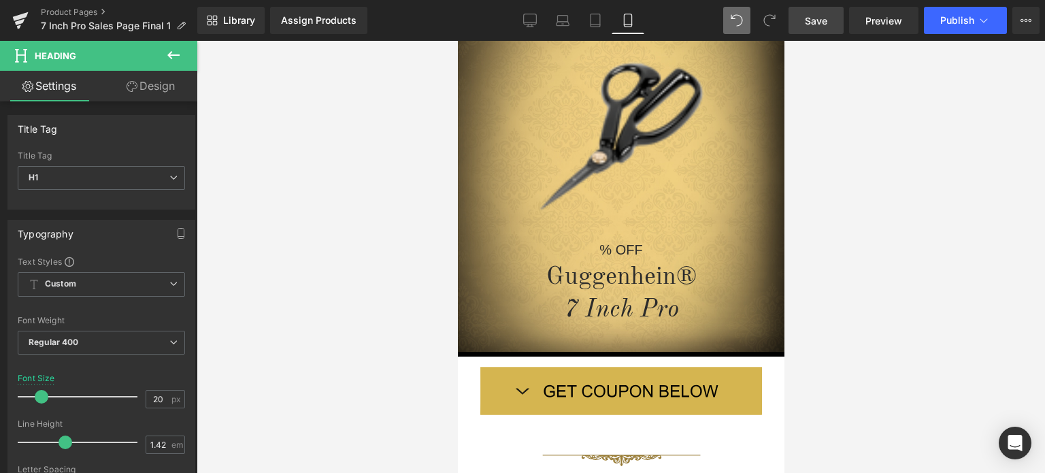
click at [818, 18] on span "Save" at bounding box center [816, 21] width 22 height 14
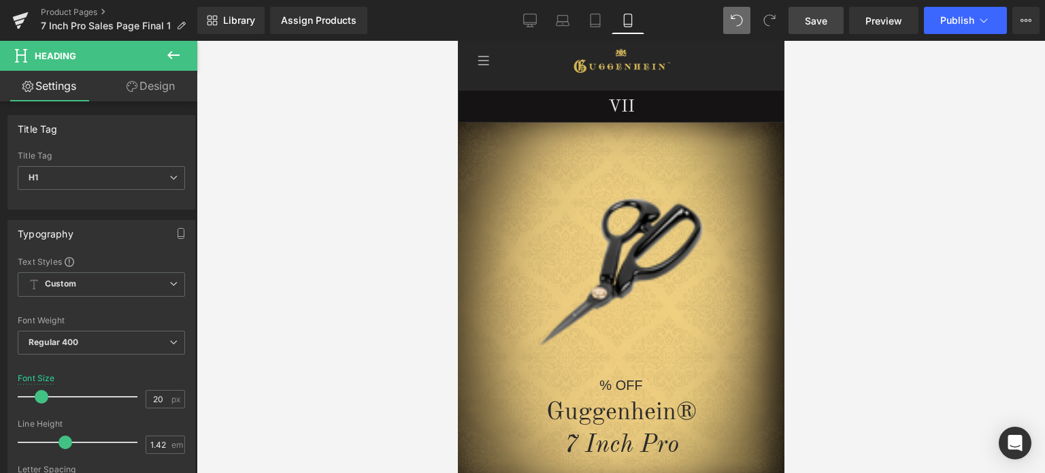
scroll to position [229, 0]
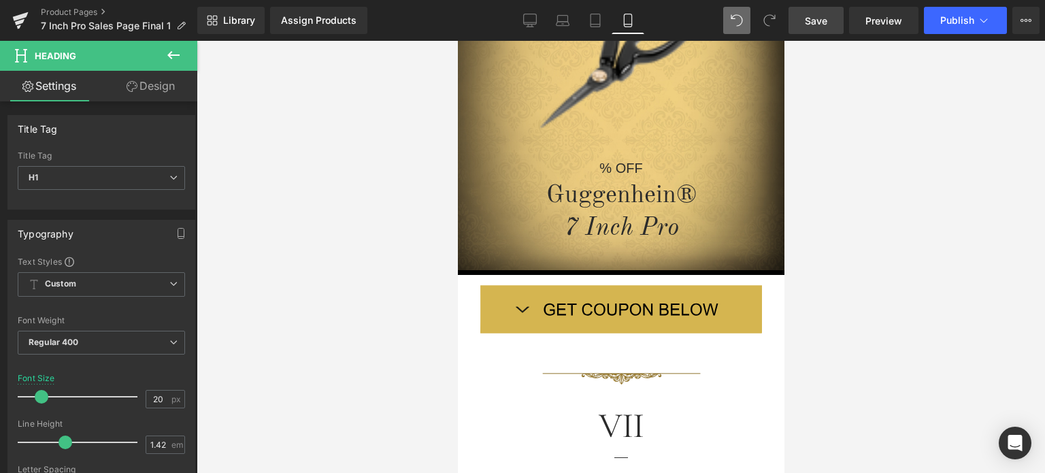
click at [827, 23] on span "Save" at bounding box center [816, 21] width 22 height 14
click at [815, 27] on span "Save" at bounding box center [816, 21] width 22 height 14
click at [817, 22] on span "Save" at bounding box center [816, 21] width 22 height 14
click at [817, 19] on span "Save" at bounding box center [816, 21] width 22 height 14
click at [821, 18] on span "Save" at bounding box center [816, 21] width 22 height 14
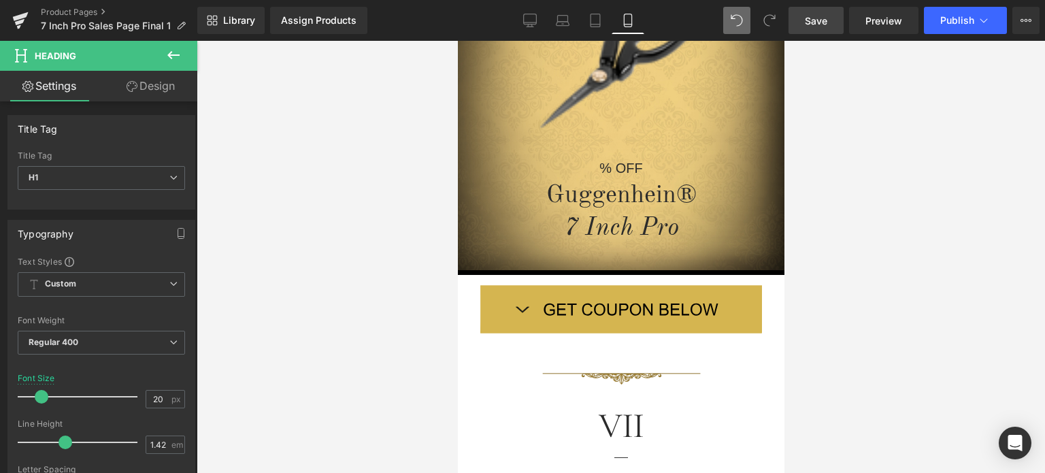
click at [827, 28] on link "Save" at bounding box center [815, 20] width 55 height 27
click at [824, 23] on span "Save" at bounding box center [816, 21] width 22 height 14
click at [826, 23] on span "Save" at bounding box center [816, 21] width 22 height 14
click at [824, 23] on span "Save" at bounding box center [816, 21] width 22 height 14
